Goal: Task Accomplishment & Management: Use online tool/utility

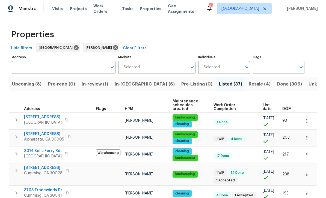
click at [131, 84] on span "In-[GEOGRAPHIC_DATA] (6)" at bounding box center [145, 85] width 60 height 8
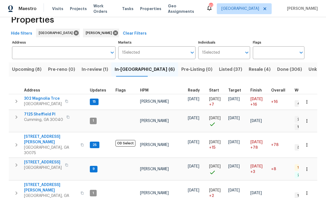
scroll to position [14, 0]
click at [38, 135] on span "410 Hamilton Park Dr" at bounding box center [50, 140] width 53 height 11
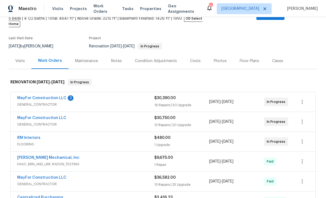
scroll to position [50, 0]
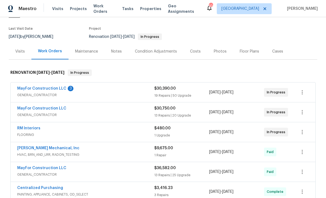
click at [42, 87] on link "MayFor Construction LLC" at bounding box center [41, 89] width 49 height 4
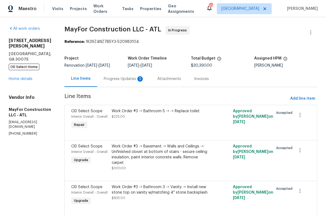
click at [21, 77] on link "Home details" at bounding box center [21, 79] width 24 height 4
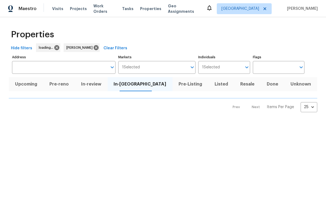
click at [37, 121] on html "Maestro Visits Projects Work Orders Tasks Properties Geo Assignments [GEOGRAPHI…" at bounding box center [163, 60] width 326 height 121
click at [39, 121] on html "Maestro Visits Projects Work Orders Tasks Properties Geo Assignments [GEOGRAPHI…" at bounding box center [163, 60] width 326 height 121
click at [40, 121] on html "Maestro Visits Projects Work Orders Tasks Properties Geo Assignments 103 [GEOGR…" at bounding box center [163, 60] width 326 height 121
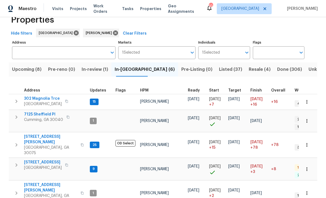
scroll to position [14, 0]
click at [36, 160] on span "144 Oak Haven Dr" at bounding box center [43, 162] width 38 height 5
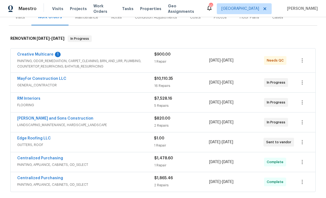
scroll to position [73, 0]
click at [26, 99] on link "RM Interiors" at bounding box center [28, 99] width 23 height 4
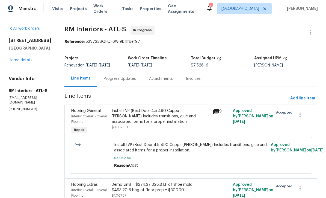
click at [113, 79] on div "Progress Updates" at bounding box center [120, 78] width 32 height 5
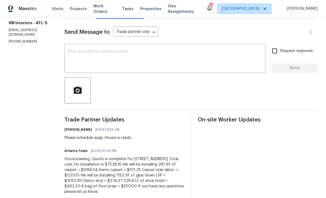
scroll to position [67, 0]
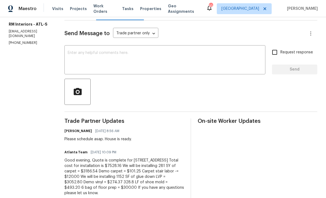
click at [72, 52] on textarea at bounding box center [165, 60] width 194 height 19
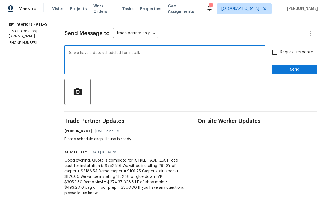
type textarea "Do we have a date scheduled for install."
click at [276, 52] on input "Request response" at bounding box center [274, 52] width 11 height 11
checkbox input "true"
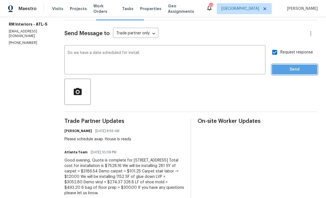
click at [295, 70] on span "Send" at bounding box center [294, 69] width 37 height 7
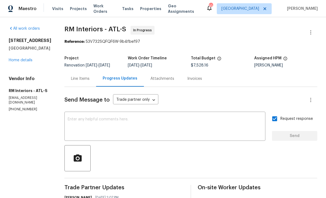
click at [16, 59] on link "Home details" at bounding box center [21, 60] width 24 height 4
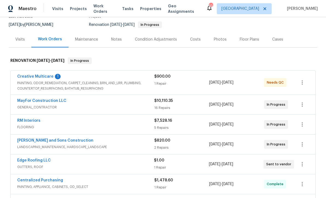
scroll to position [54, 0]
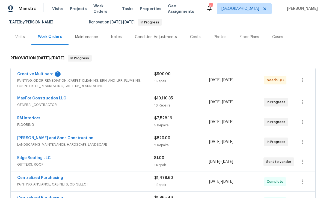
click at [28, 74] on link "Creative Multicare" at bounding box center [35, 74] width 36 height 4
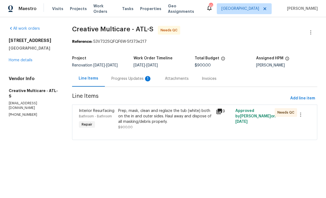
click at [128, 80] on div "Progress Updates 1" at bounding box center [131, 78] width 40 height 5
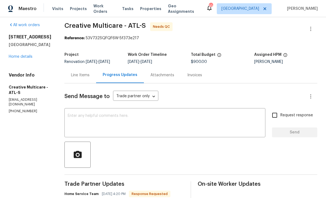
scroll to position [4, 0]
click at [90, 72] on div "Line Items" at bounding box center [80, 74] width 19 height 5
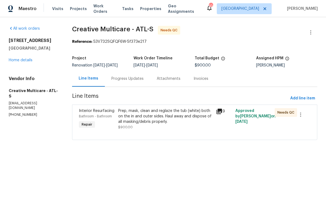
click at [96, 114] on div "Interior Resurfacing" at bounding box center [97, 110] width 36 height 5
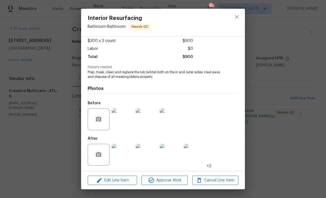
scroll to position [31, 0]
click at [109, 180] on span "Edit Line Item" at bounding box center [112, 180] width 46 height 7
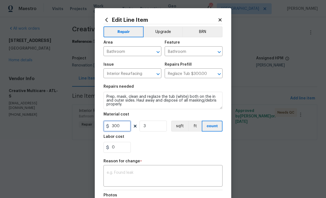
click at [123, 127] on input "300" at bounding box center [116, 126] width 27 height 11
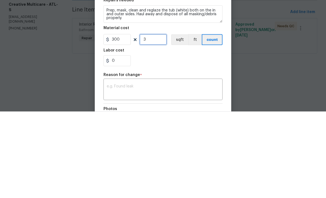
click at [153, 121] on input "3" at bounding box center [153, 126] width 27 height 11
type input "1"
click at [126, 121] on input "300" at bounding box center [116, 126] width 27 height 11
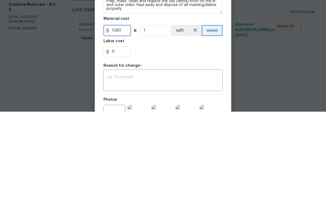
scroll to position [16, 0]
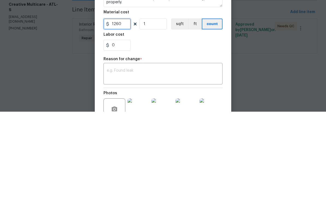
type input "1260"
click at [197, 155] on textarea at bounding box center [163, 160] width 112 height 11
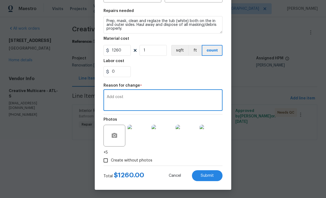
scroll to position [77, 0]
type textarea "Add cost"
click at [210, 174] on span "Submit" at bounding box center [207, 176] width 13 height 4
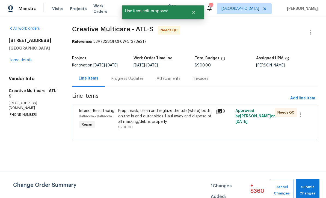
scroll to position [0, 0]
click at [310, 186] on span "Submit Changes" at bounding box center [307, 191] width 18 height 13
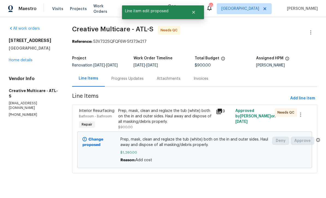
click at [17, 61] on link "Home details" at bounding box center [21, 60] width 24 height 4
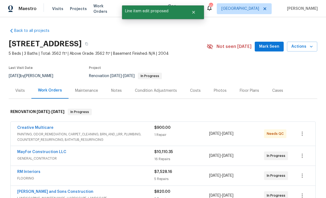
click at [268, 46] on span "Mark Seen" at bounding box center [269, 46] width 20 height 7
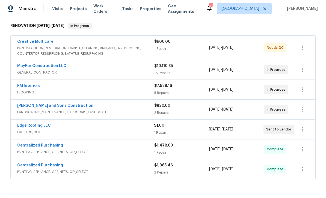
scroll to position [103, 0]
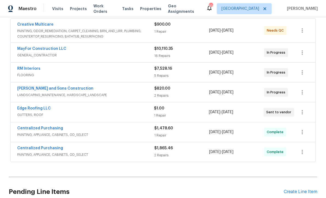
click at [27, 108] on link "Edge Roofing LLC" at bounding box center [34, 109] width 34 height 4
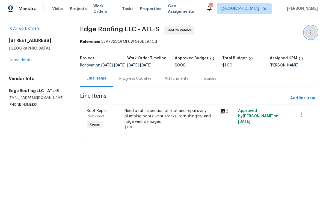
click at [311, 32] on icon "button" at bounding box center [310, 32] width 7 height 7
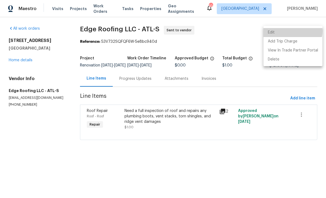
click at [284, 31] on li "Edit" at bounding box center [292, 32] width 59 height 9
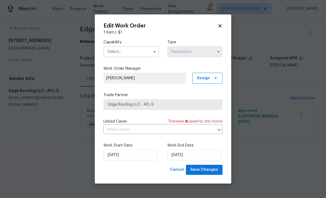
click at [140, 54] on input "text" at bounding box center [130, 51] width 55 height 11
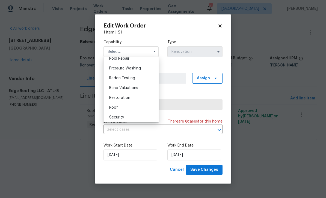
scroll to position [513, 0]
click at [145, 108] on div "Roof" at bounding box center [131, 107] width 52 height 10
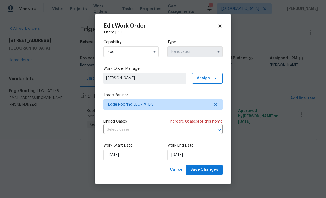
click at [148, 52] on input "Roof" at bounding box center [130, 51] width 55 height 11
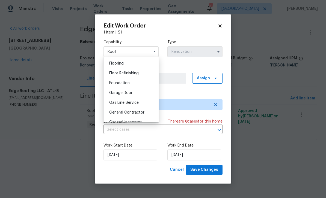
scroll to position [213, 0]
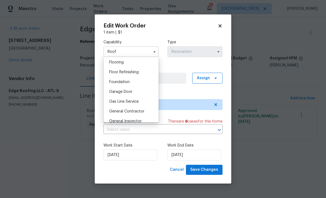
click at [144, 112] on div "General Contractor" at bounding box center [131, 112] width 52 height 10
type input "General Contractor"
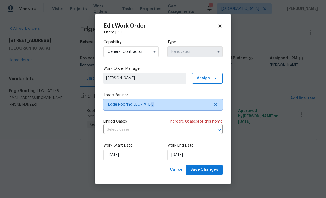
click at [218, 103] on icon at bounding box center [216, 105] width 4 height 4
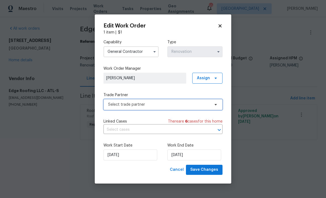
click at [200, 105] on span "Select trade partner" at bounding box center [159, 104] width 102 height 5
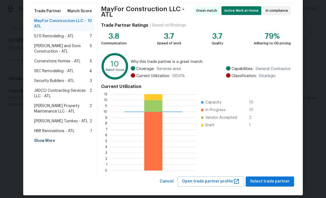
scroll to position [40, 0]
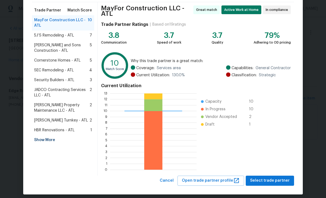
click at [38, 141] on div "Show More" at bounding box center [63, 140] width 62 height 10
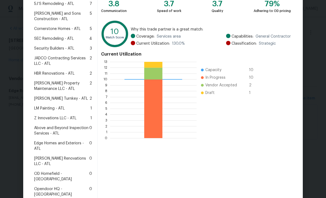
scroll to position [72, 0]
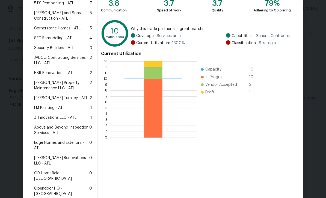
click at [41, 145] on span "Edge Homes and Exteriors - ATL" at bounding box center [61, 145] width 55 height 11
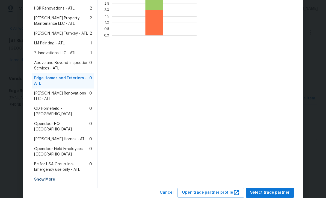
scroll to position [137, 0]
click at [272, 190] on span "Select trade partner" at bounding box center [270, 193] width 40 height 7
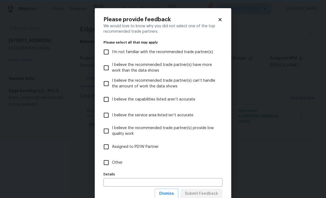
scroll to position [0, 0]
click at [110, 166] on input "Other" at bounding box center [105, 162] width 11 height 11
checkbox input "true"
click at [212, 194] on span "Submit Feedback" at bounding box center [201, 194] width 33 height 7
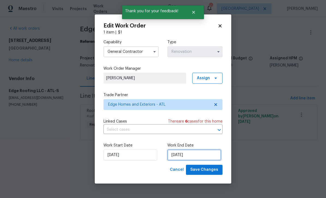
click at [208, 153] on input "9/24/2025" at bounding box center [194, 155] width 54 height 11
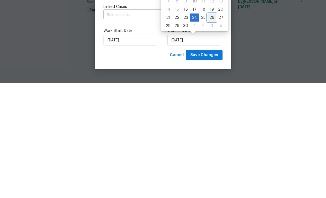
click at [213, 129] on div "26" at bounding box center [211, 133] width 9 height 8
type input "9/26/2025"
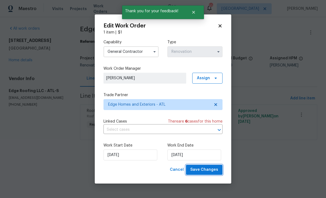
click at [211, 171] on span "Save Changes" at bounding box center [204, 170] width 28 height 7
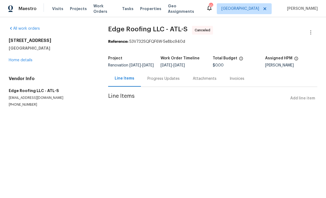
click at [19, 60] on link "Home details" at bounding box center [21, 60] width 24 height 4
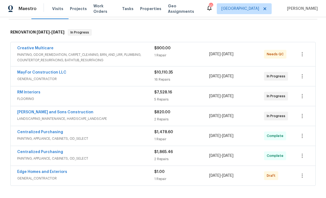
scroll to position [81, 0]
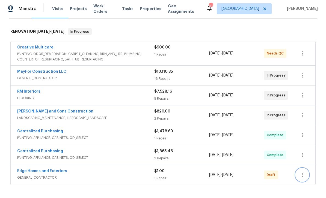
click at [303, 175] on icon "button" at bounding box center [302, 175] width 7 height 7
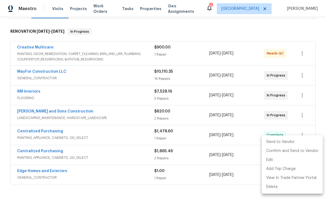
click at [291, 143] on li "Send to Vendor" at bounding box center [292, 142] width 61 height 9
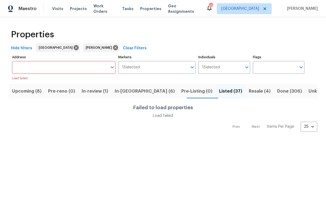
click at [219, 90] on span "Listed (37)" at bounding box center [230, 92] width 23 height 8
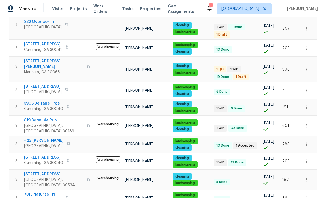
scroll to position [188, 0]
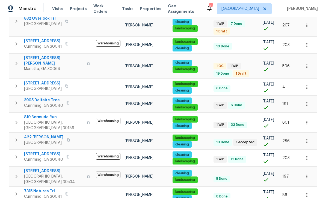
click at [14, 120] on icon "button" at bounding box center [16, 123] width 7 height 7
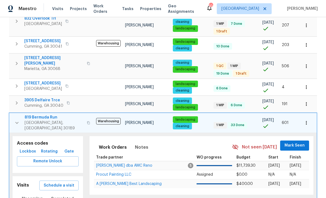
click at [21, 149] on span "Lockbox" at bounding box center [28, 152] width 16 height 7
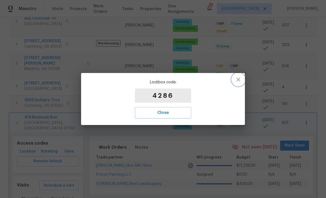
click at [238, 79] on icon "button" at bounding box center [238, 79] width 7 height 7
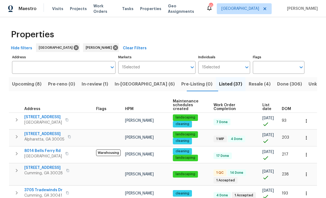
scroll to position [0, 0]
click at [29, 83] on span "Upcoming (8)" at bounding box center [26, 85] width 29 height 8
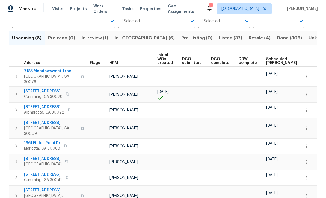
scroll to position [46, 0]
click at [269, 62] on span "Scheduled COE" at bounding box center [281, 62] width 31 height 8
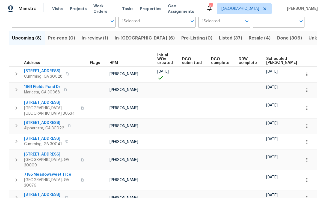
scroll to position [46, 0]
click at [40, 87] on span "1961 Fields Pond Dr" at bounding box center [42, 87] width 36 height 5
click at [219, 41] on span "Listed (37)" at bounding box center [230, 39] width 23 height 8
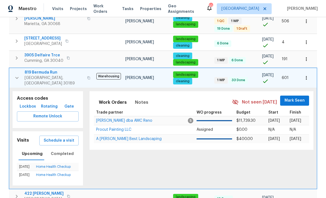
scroll to position [234, 0]
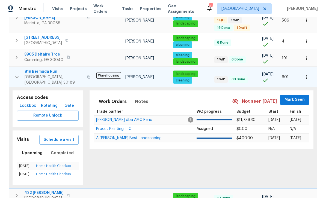
click at [14, 74] on icon "button" at bounding box center [17, 77] width 7 height 7
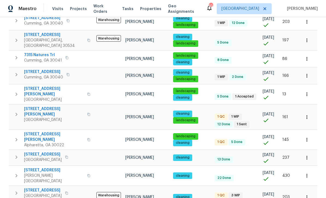
scroll to position [333, 0]
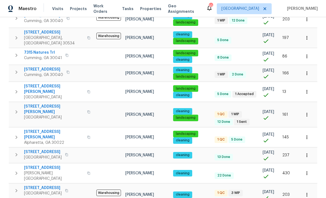
click at [35, 186] on span "212 Riverstone Commons Cir" at bounding box center [43, 188] width 38 height 5
